Goal: Task Accomplishment & Management: Use online tool/utility

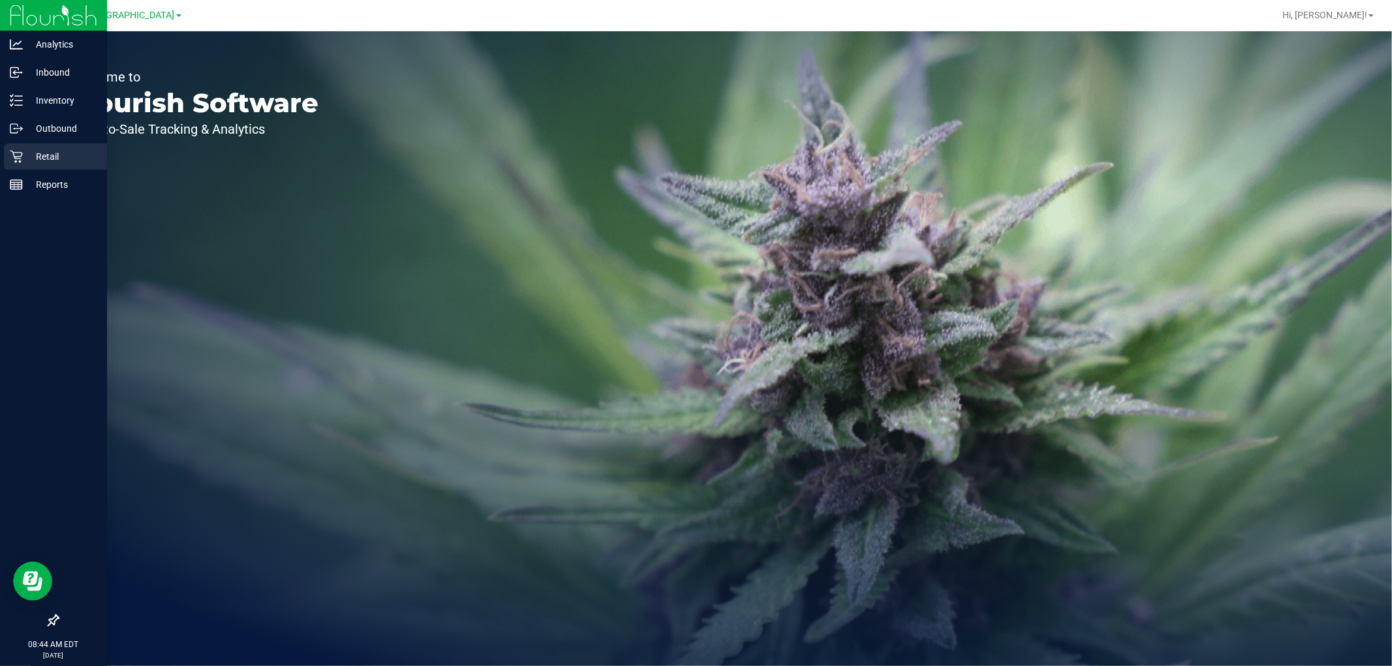
click at [50, 155] on p "Retail" at bounding box center [62, 157] width 78 height 16
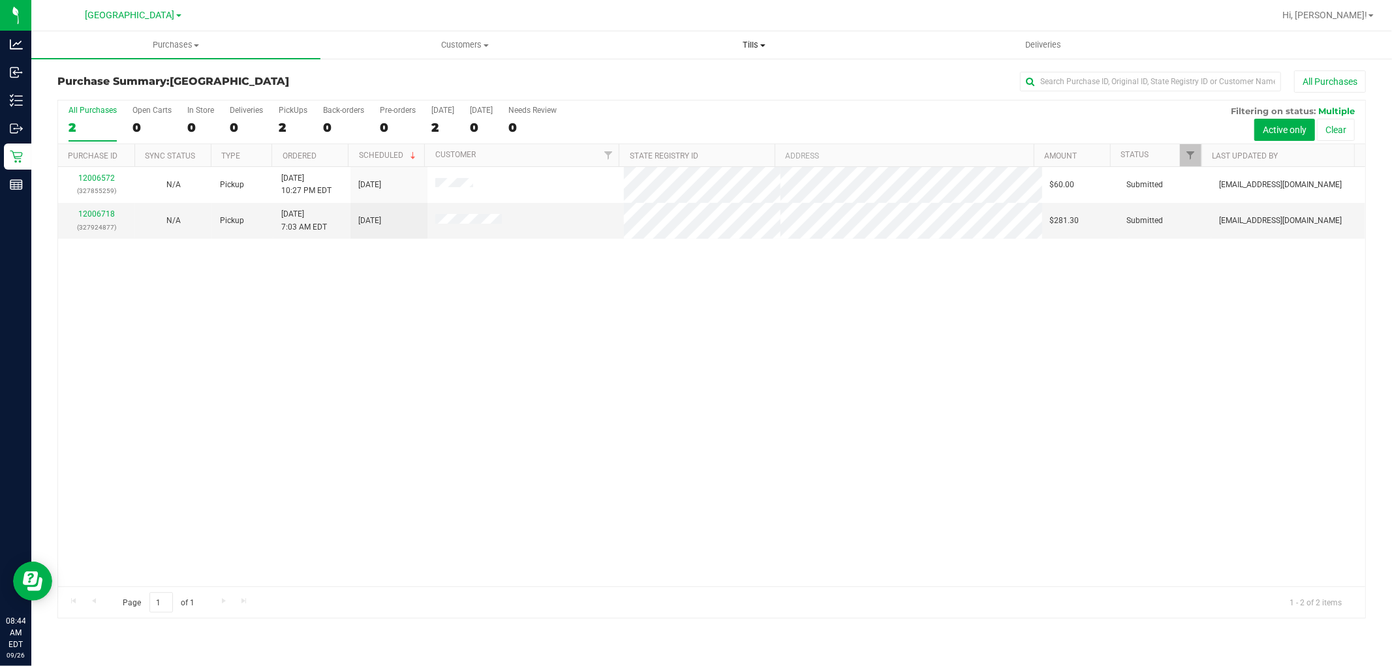
click at [749, 42] on span "Tills" at bounding box center [754, 45] width 288 height 12
click at [655, 80] on span "Manage tills" at bounding box center [654, 78] width 88 height 11
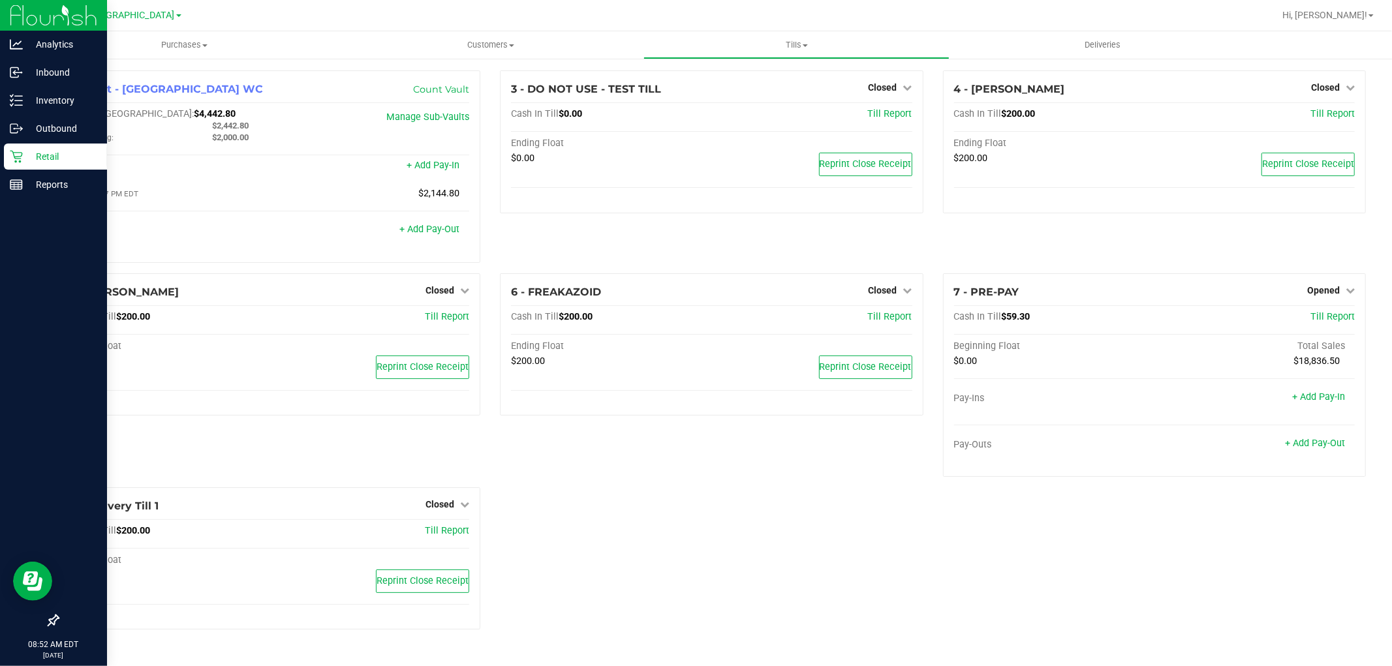
click at [41, 157] on p "Retail" at bounding box center [62, 157] width 78 height 16
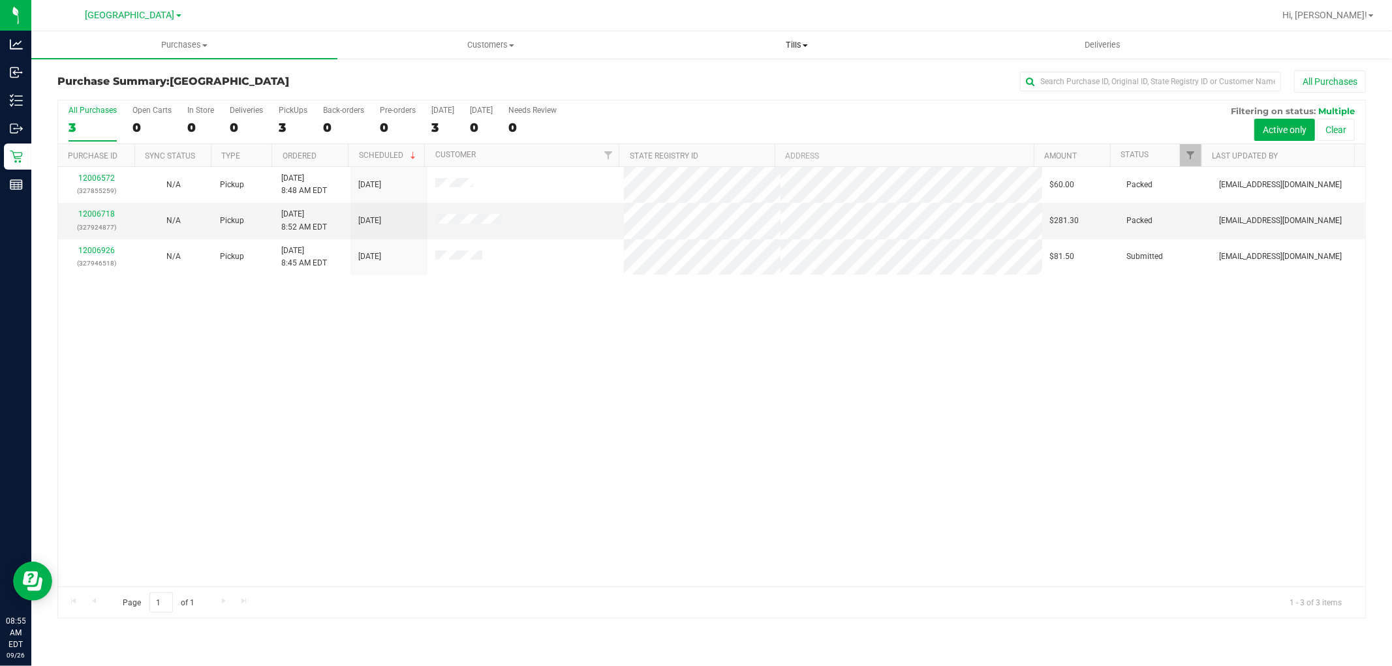
click at [801, 41] on span "Tills" at bounding box center [796, 45] width 305 height 12
click at [668, 77] on span "Manage tills" at bounding box center [688, 78] width 88 height 11
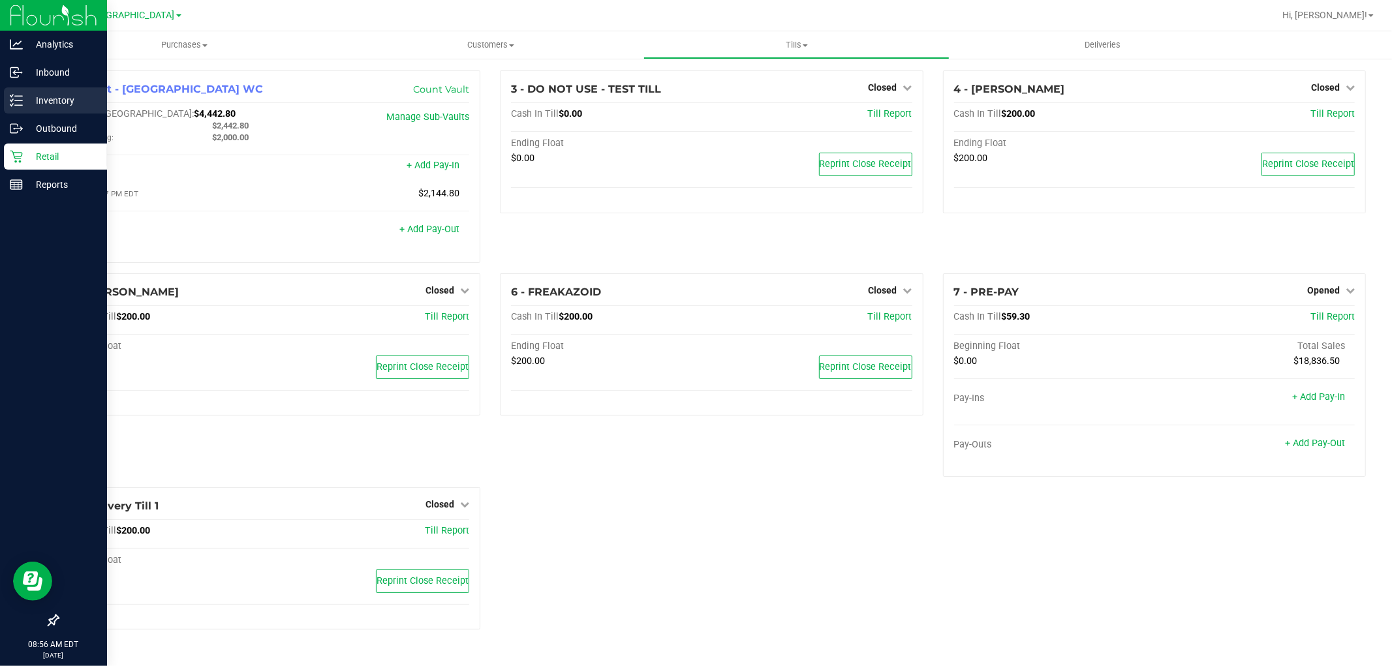
click at [60, 95] on p "Inventory" at bounding box center [62, 101] width 78 height 16
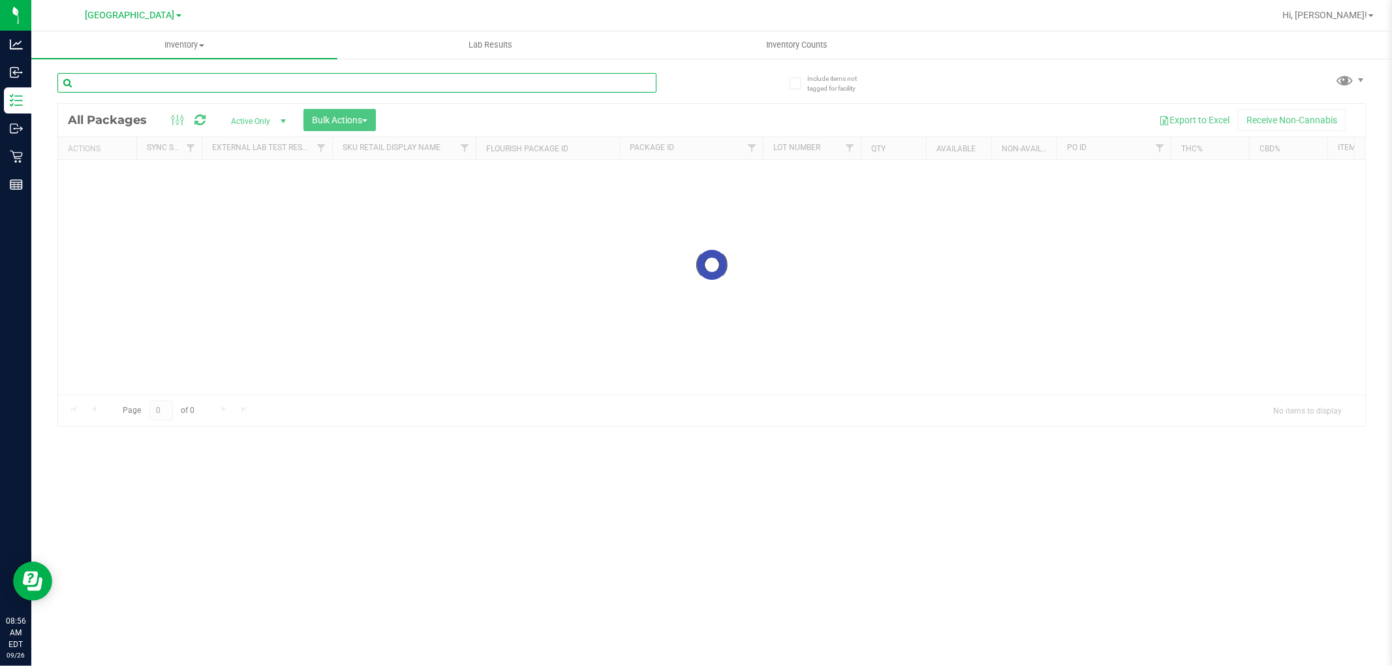
click at [266, 79] on input "text" at bounding box center [356, 83] width 599 height 20
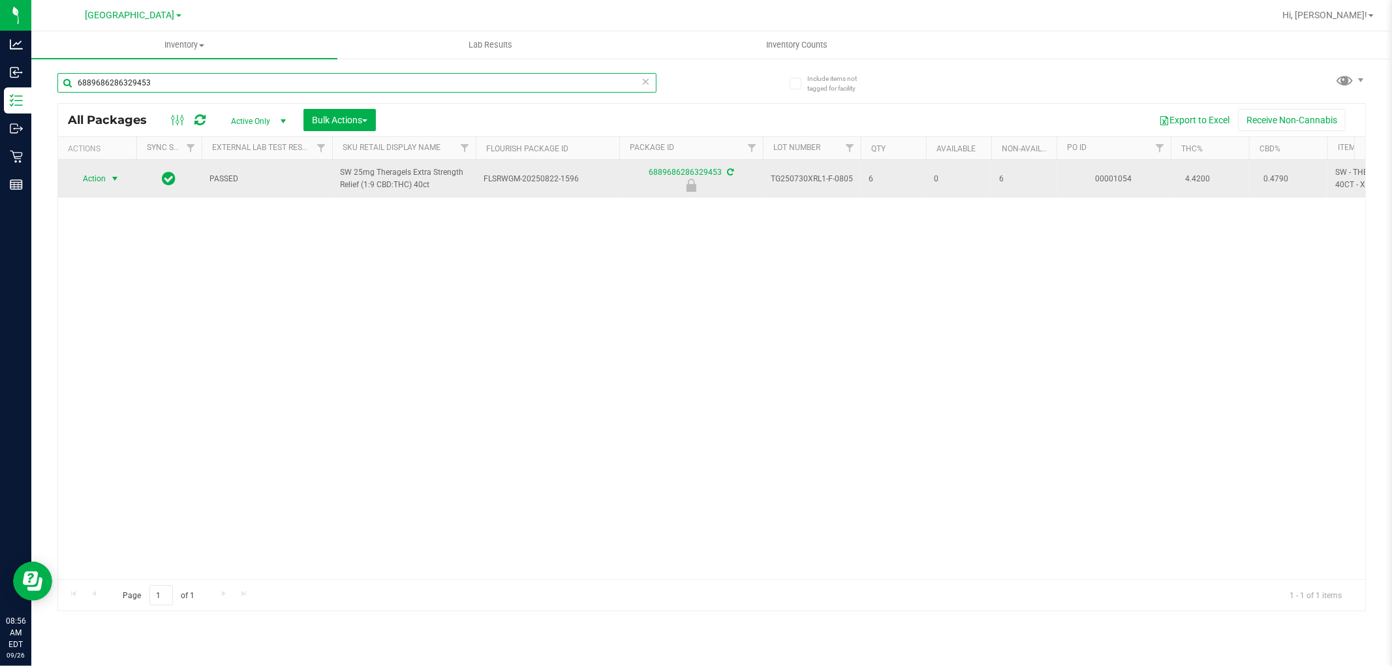
type input "6889686286329453"
click at [106, 175] on span "Action" at bounding box center [88, 179] width 35 height 18
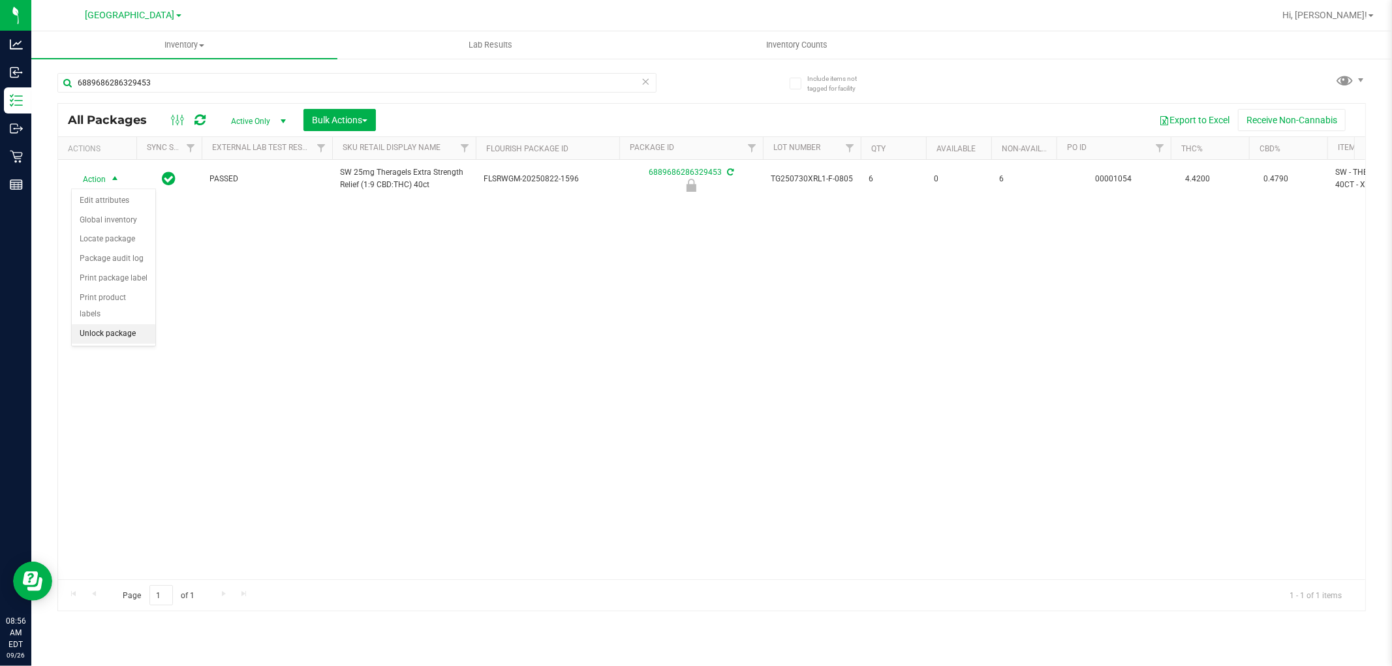
click at [127, 329] on li "Unlock package" at bounding box center [114, 334] width 84 height 20
